Goal: Share content: Share content

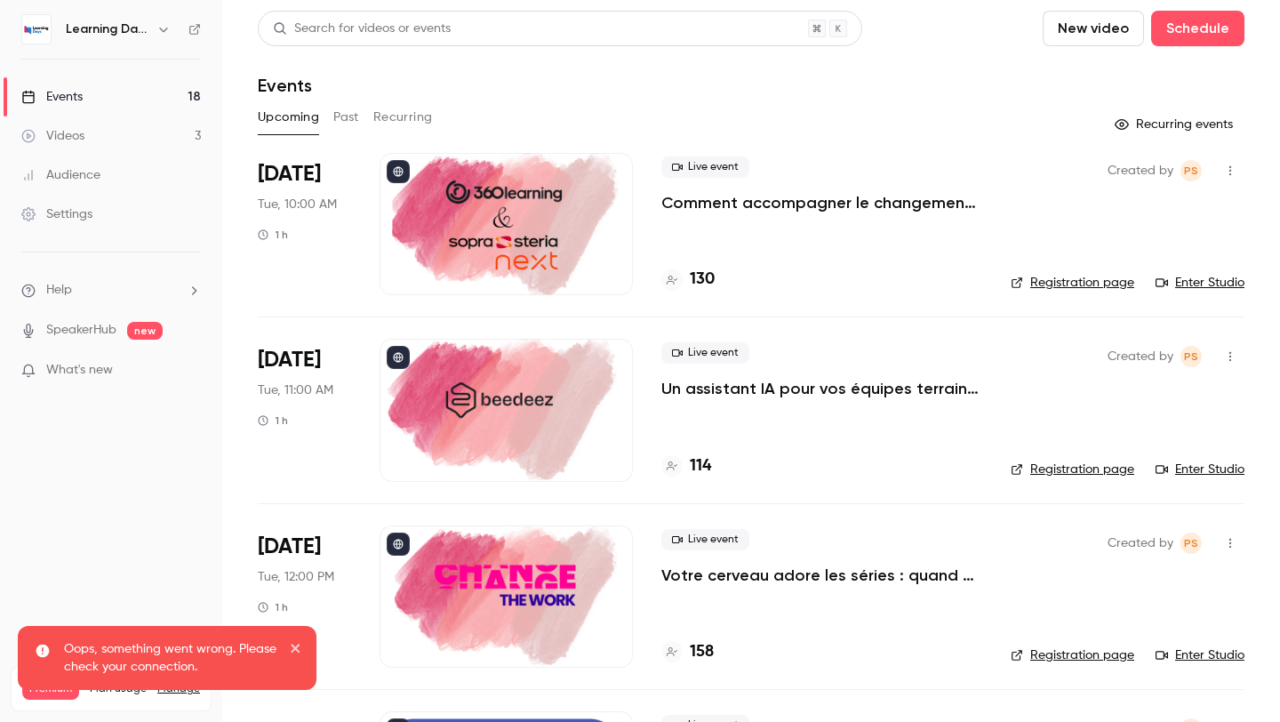
click at [156, 500] on nav "Learning Days Events 18 Videos 3 Audience Settings Help SpeakerHub new What's n…" at bounding box center [111, 361] width 222 height 722
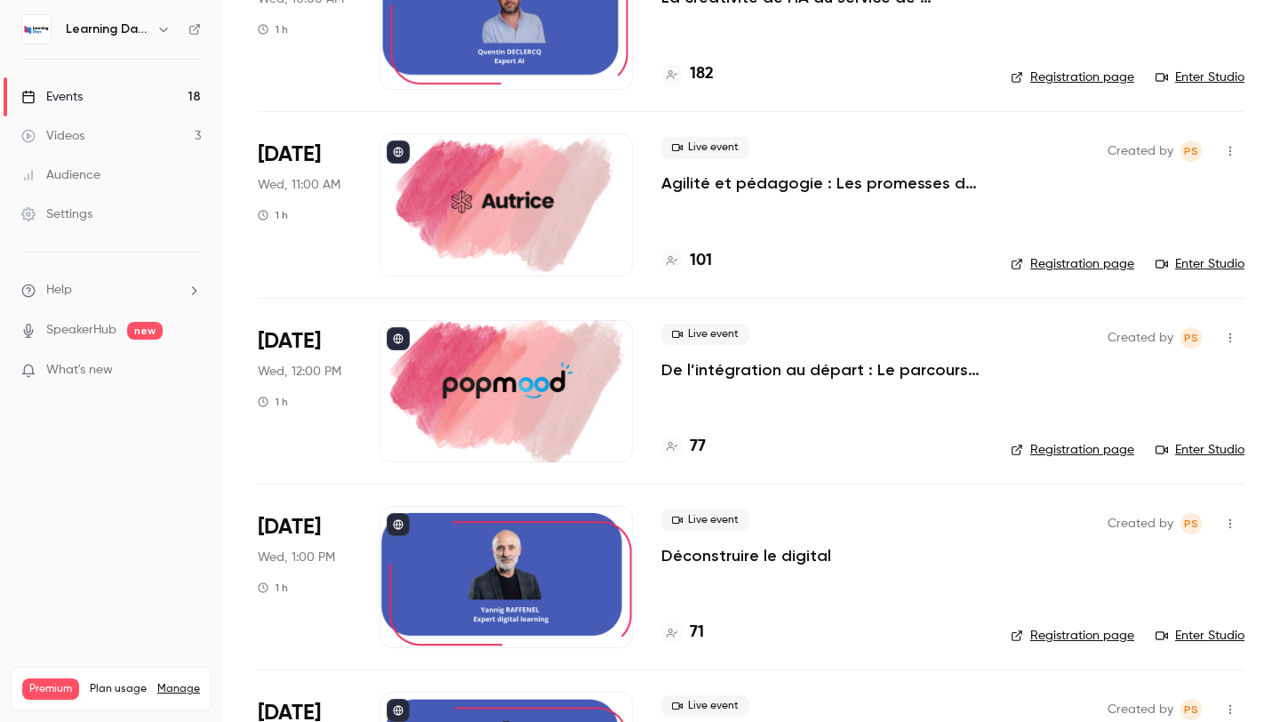
scroll to position [1352, 0]
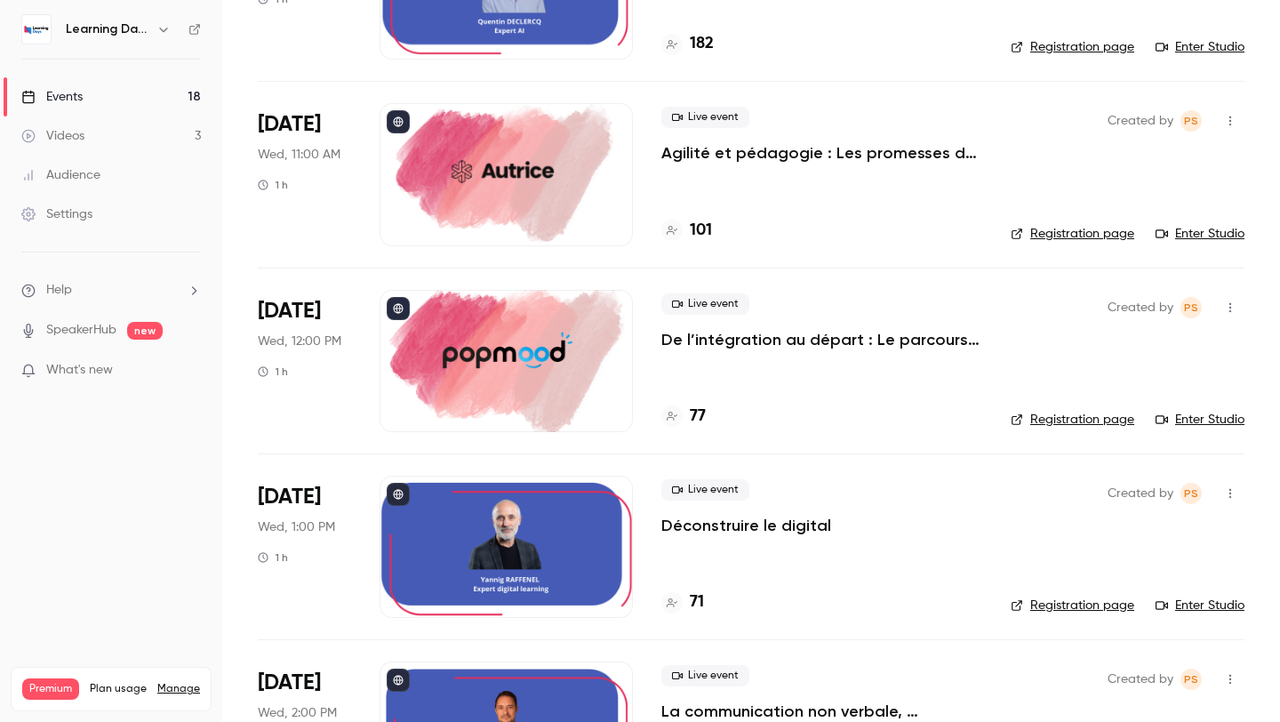
click at [1226, 310] on icon "button" at bounding box center [1230, 307] width 14 height 12
click at [910, 325] on div at bounding box center [640, 361] width 1280 height 722
click at [910, 340] on p "De l’intégration au départ : Le parcours collaborateur comme moteur de fidélité…" at bounding box center [821, 339] width 321 height 21
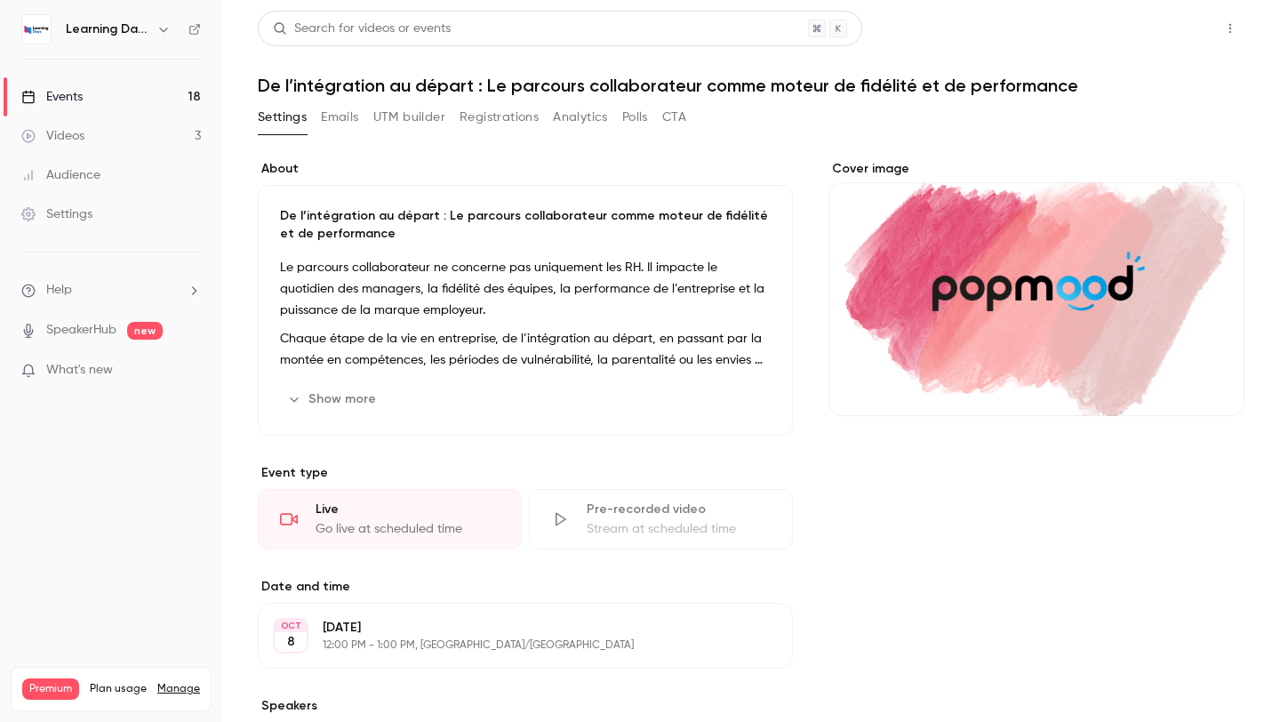
click at [1187, 43] on button "Share" at bounding box center [1166, 29] width 70 height 36
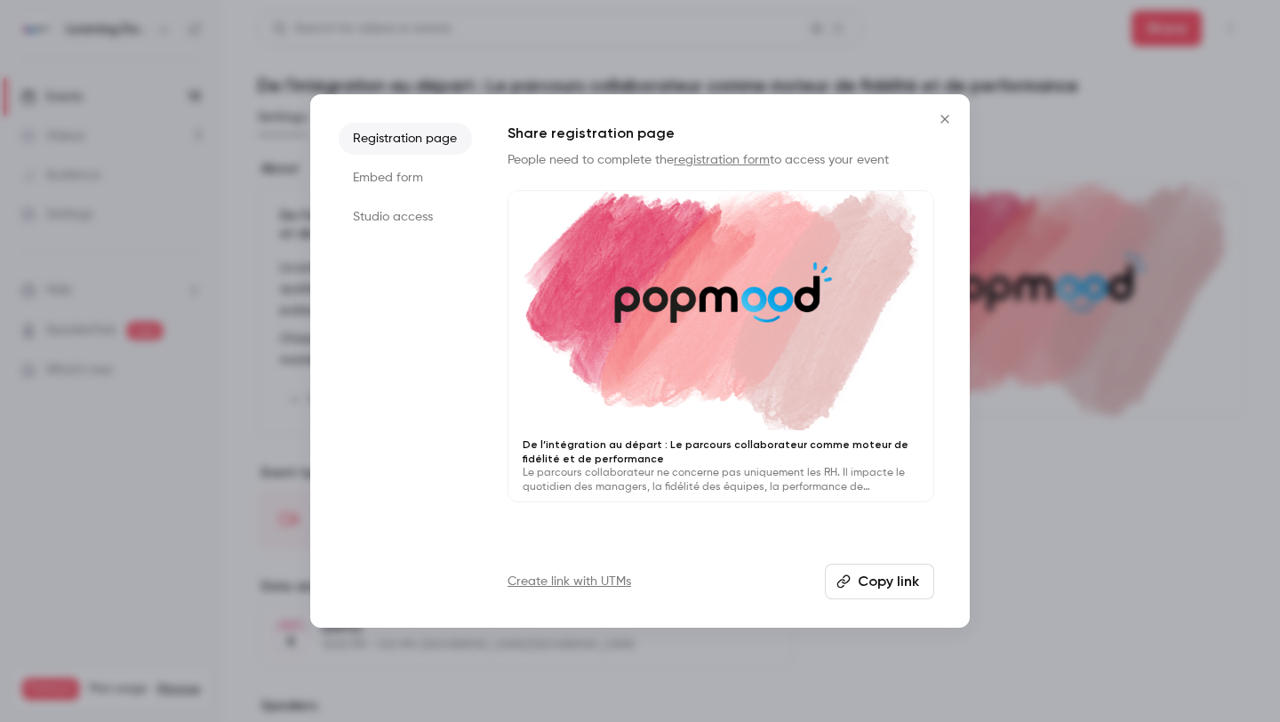
click at [404, 231] on li "Studio access" at bounding box center [405, 217] width 133 height 32
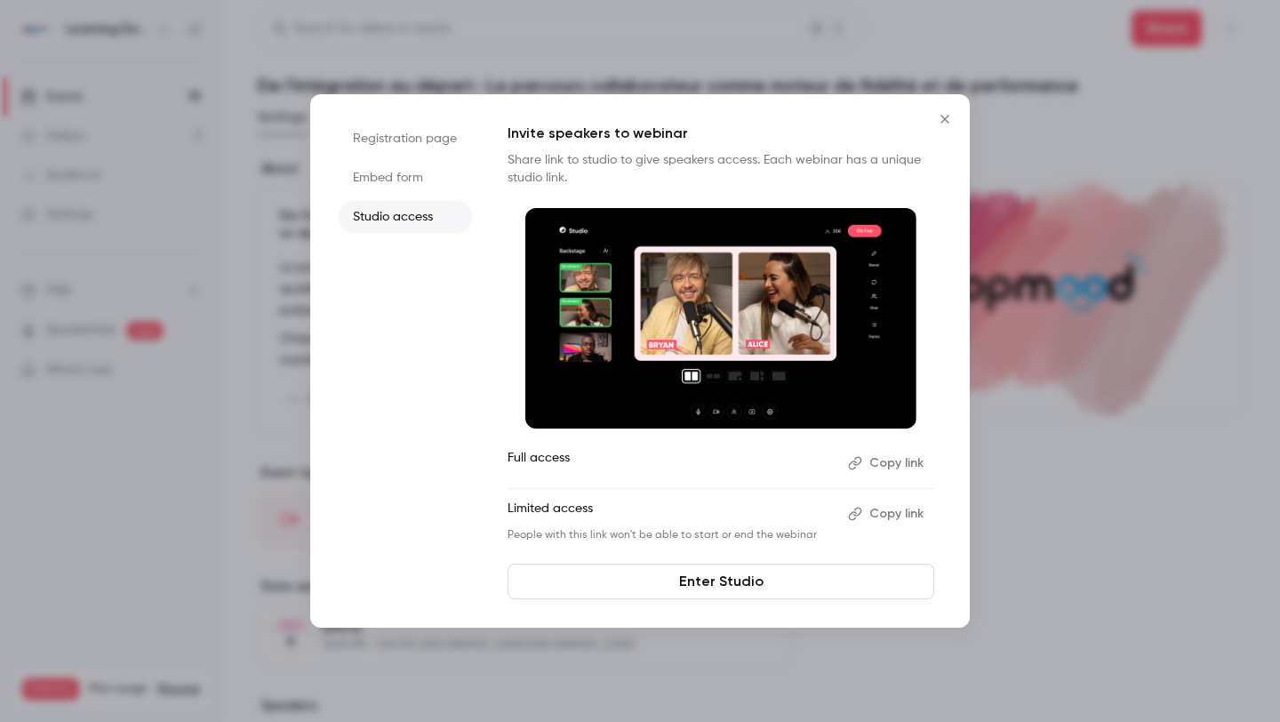
click at [880, 469] on button "Copy link" at bounding box center [887, 463] width 93 height 28
click at [942, 114] on icon "Close" at bounding box center [944, 119] width 21 height 14
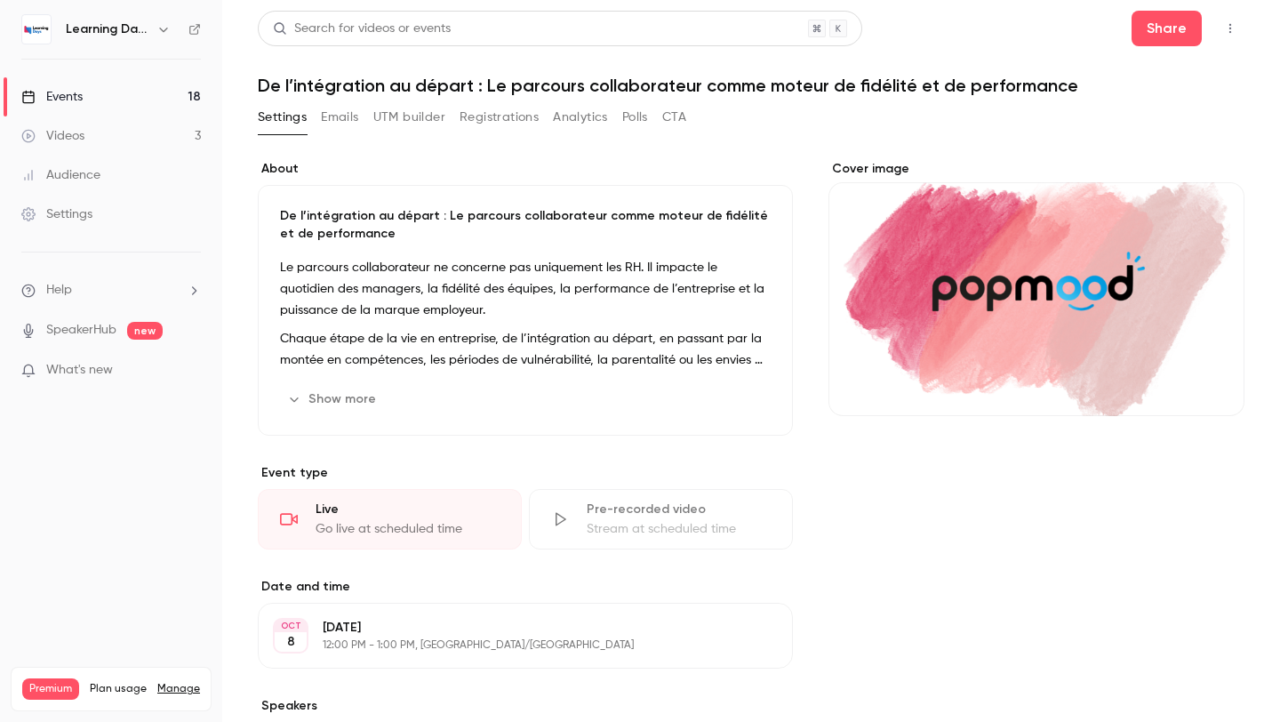
click at [146, 100] on link "Events 18" at bounding box center [111, 96] width 222 height 39
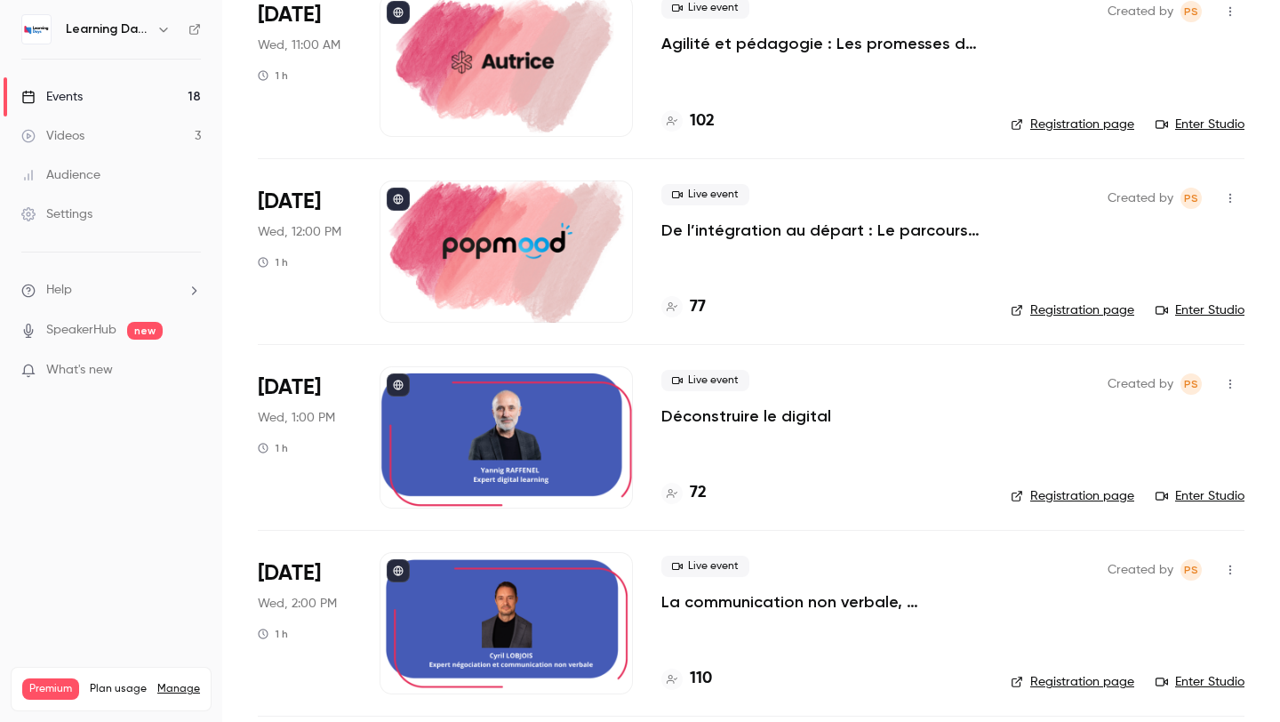
scroll to position [1462, 0]
click at [1209, 305] on link "Enter Studio" at bounding box center [1199, 309] width 89 height 18
